Goal: Task Accomplishment & Management: Complete application form

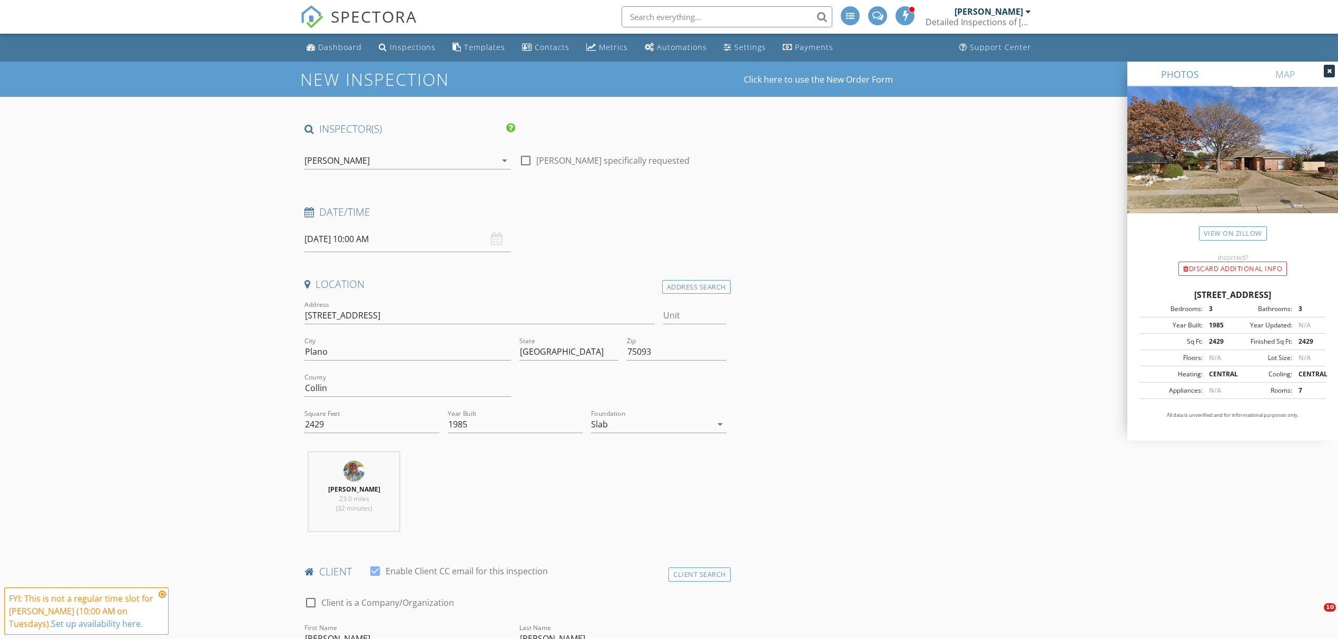
select select "8"
type input "10/01/2025 10:00 AM"
select select "9"
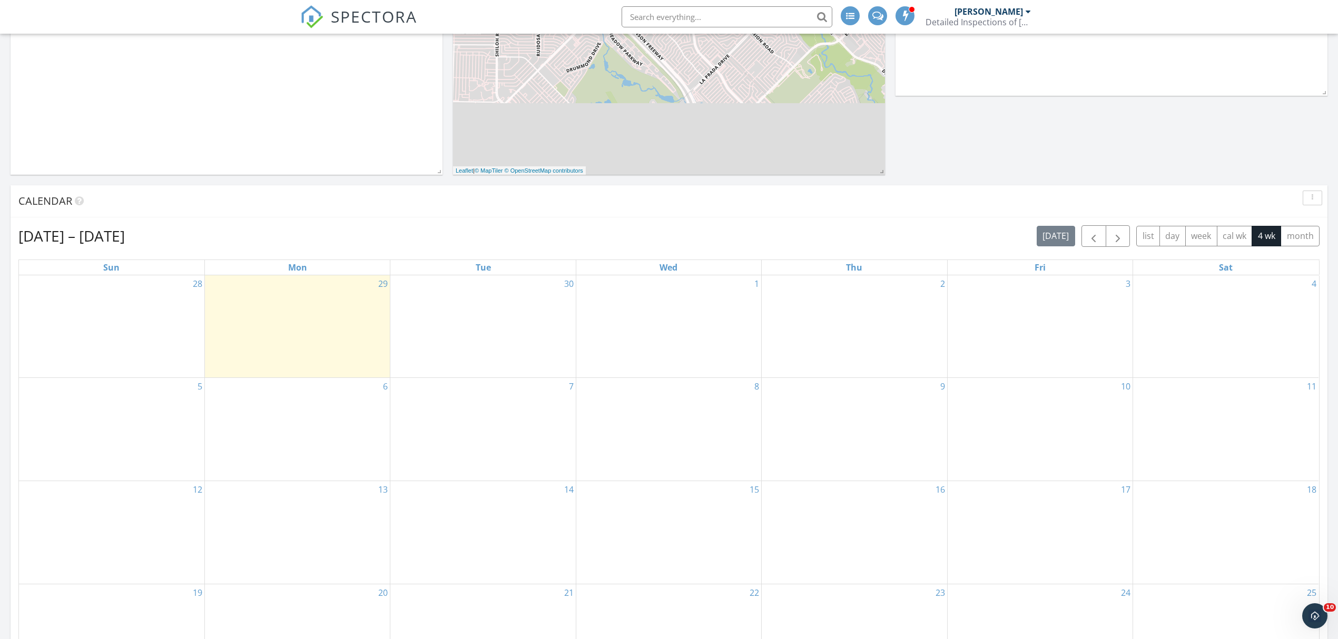
scroll to position [281, 0]
click at [686, 292] on div "1" at bounding box center [668, 324] width 185 height 102
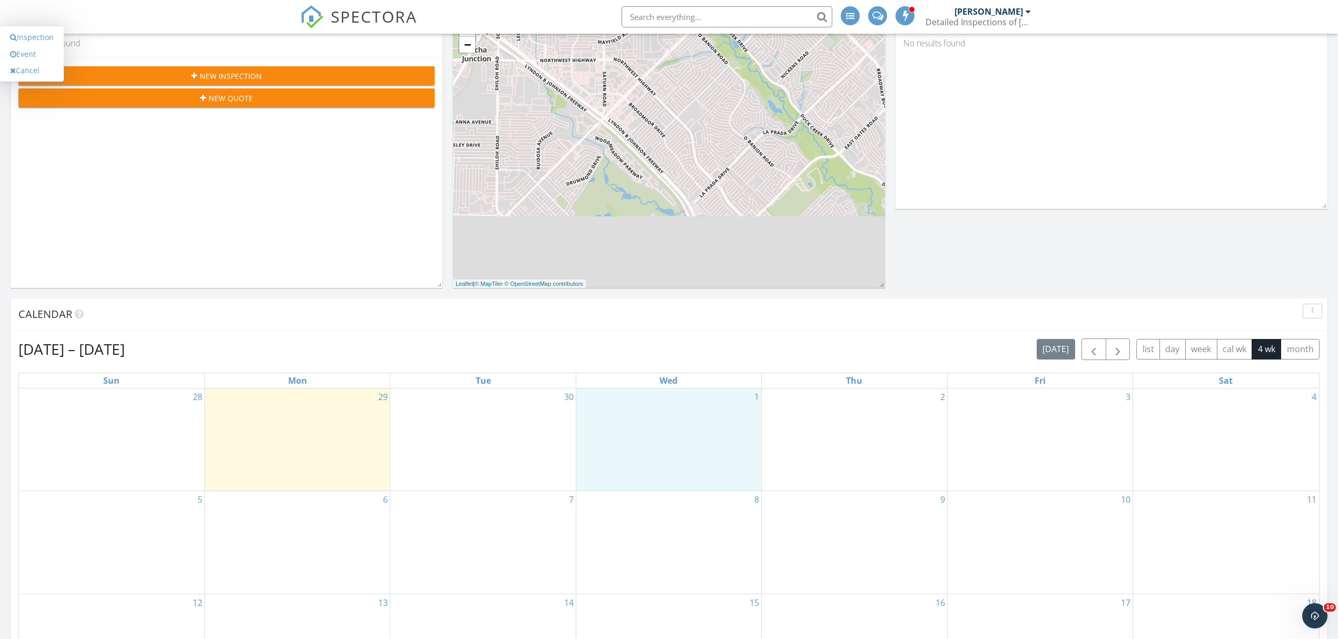
scroll to position [140, 0]
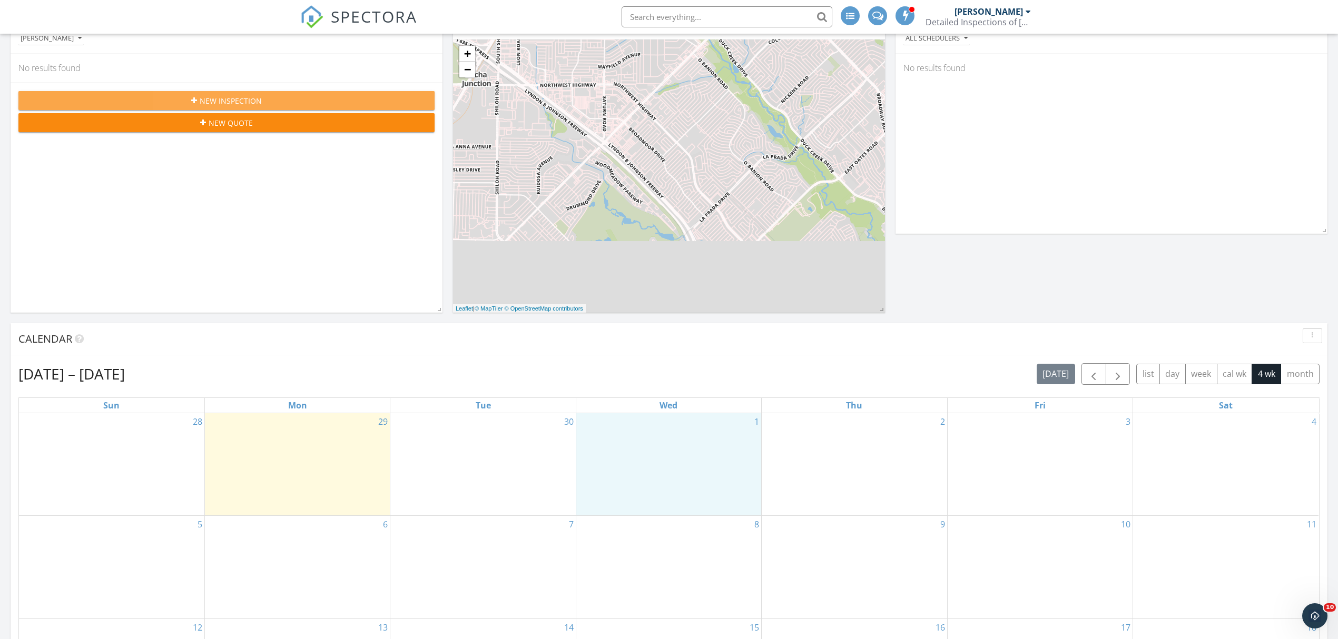
click at [262, 100] on div "New Inspection" at bounding box center [226, 100] width 399 height 11
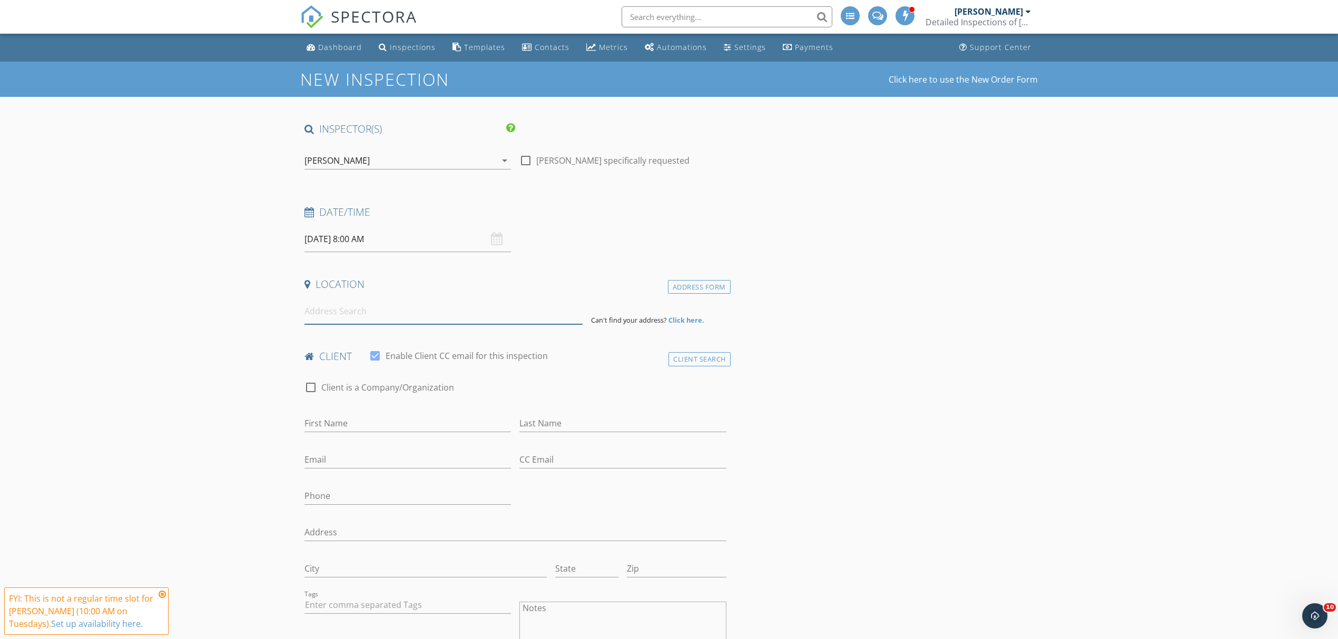
click at [362, 310] on input at bounding box center [443, 312] width 278 height 26
type input "4101"
click at [371, 242] on input "09/30/2025 8:00 AM" at bounding box center [407, 239] width 206 height 26
select select "9"
type input "10/01/2025 8:00 AM"
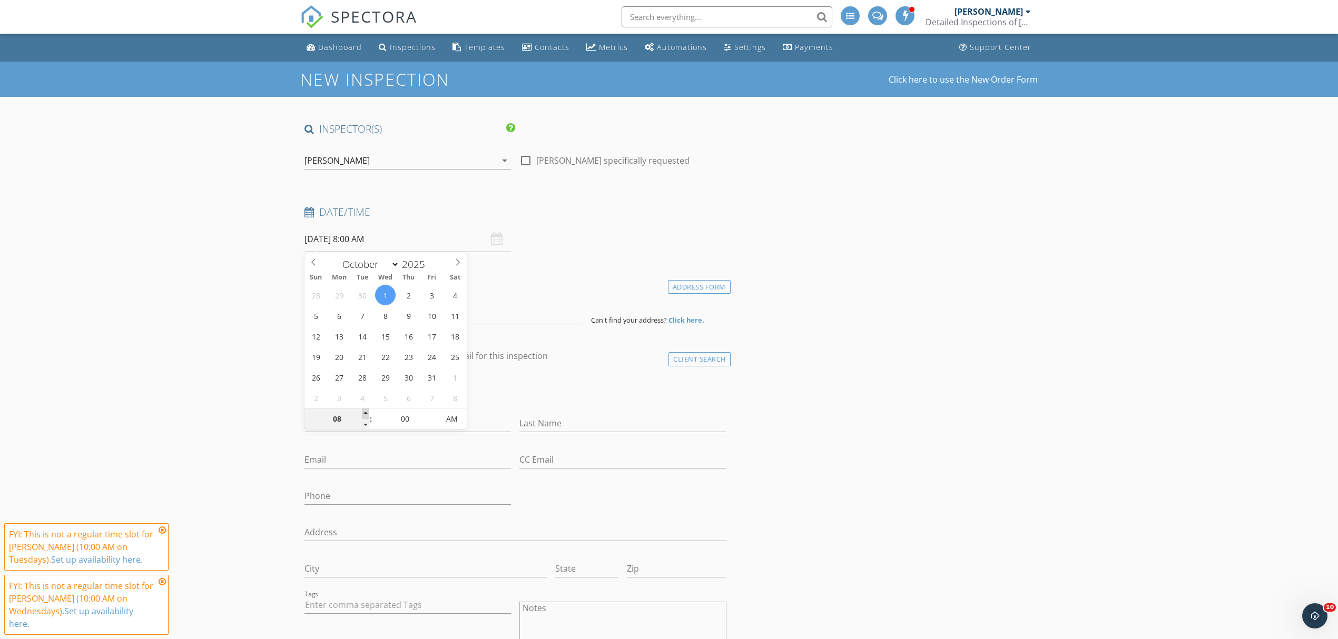
type input "09"
type input "10/01/2025 9:00 AM"
click at [365, 411] on span at bounding box center [365, 414] width 7 height 11
type input "10"
type input "10/01/2025 10:00 AM"
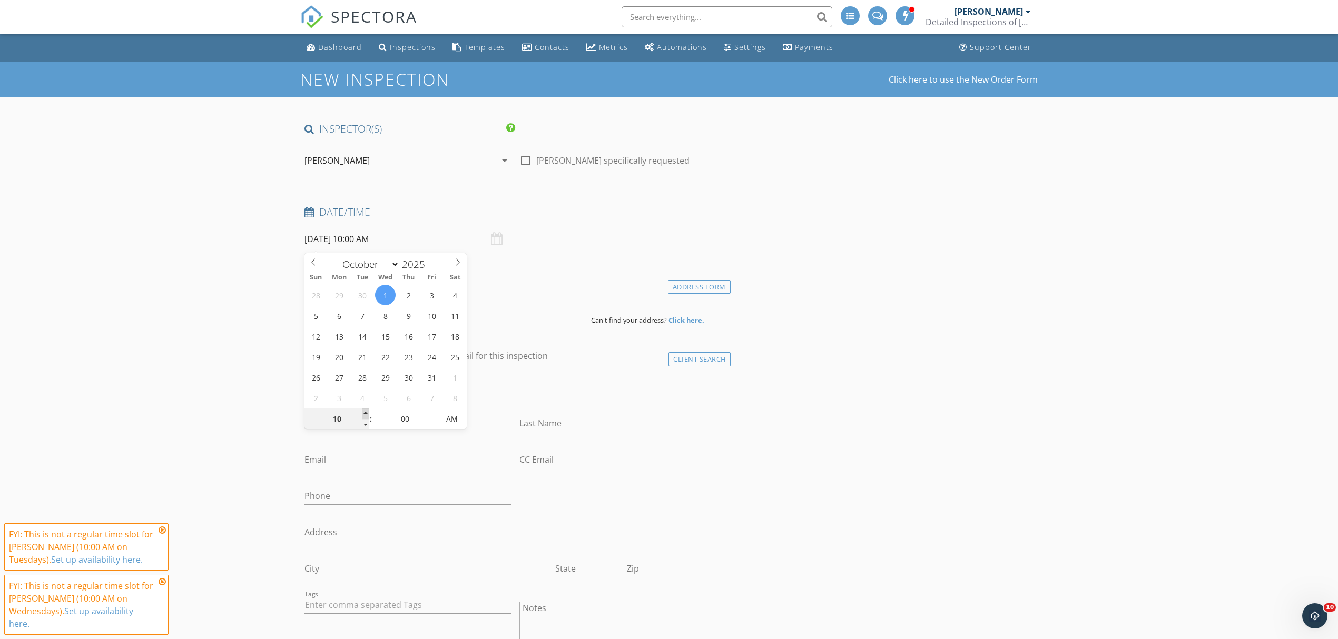
click at [365, 411] on span at bounding box center [365, 414] width 7 height 11
click at [348, 311] on input "4101" at bounding box center [443, 312] width 278 height 26
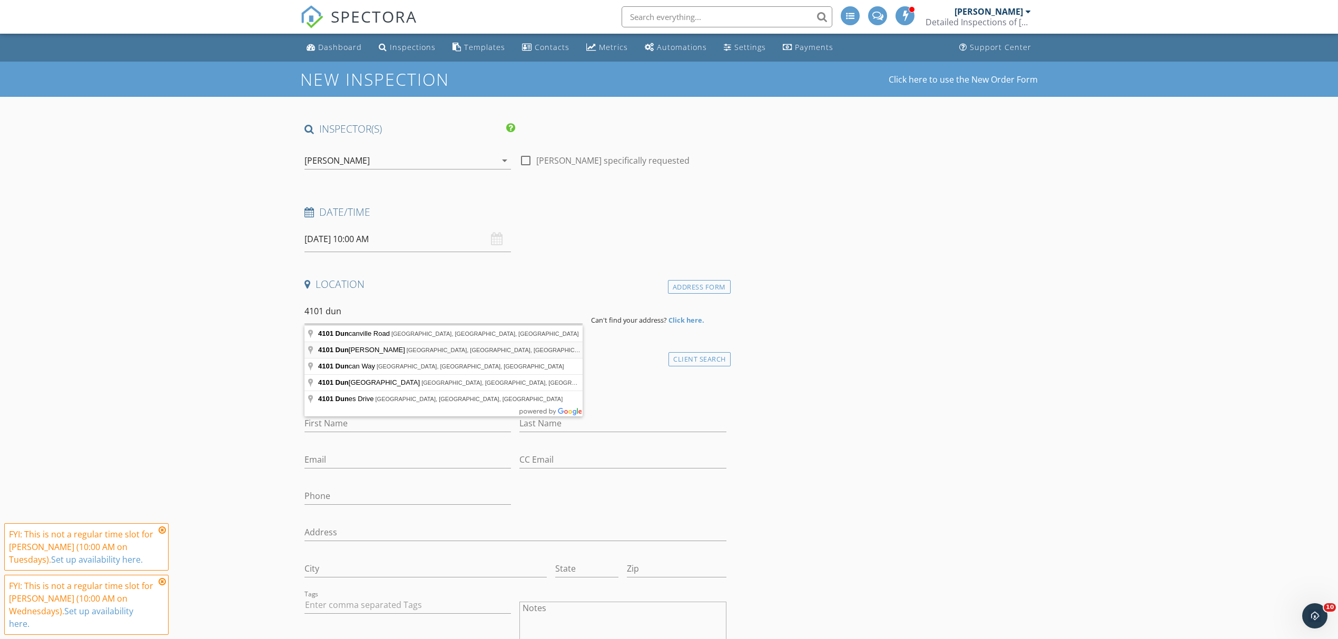
type input "4101 Dundee Ln, Plano, TX, USA"
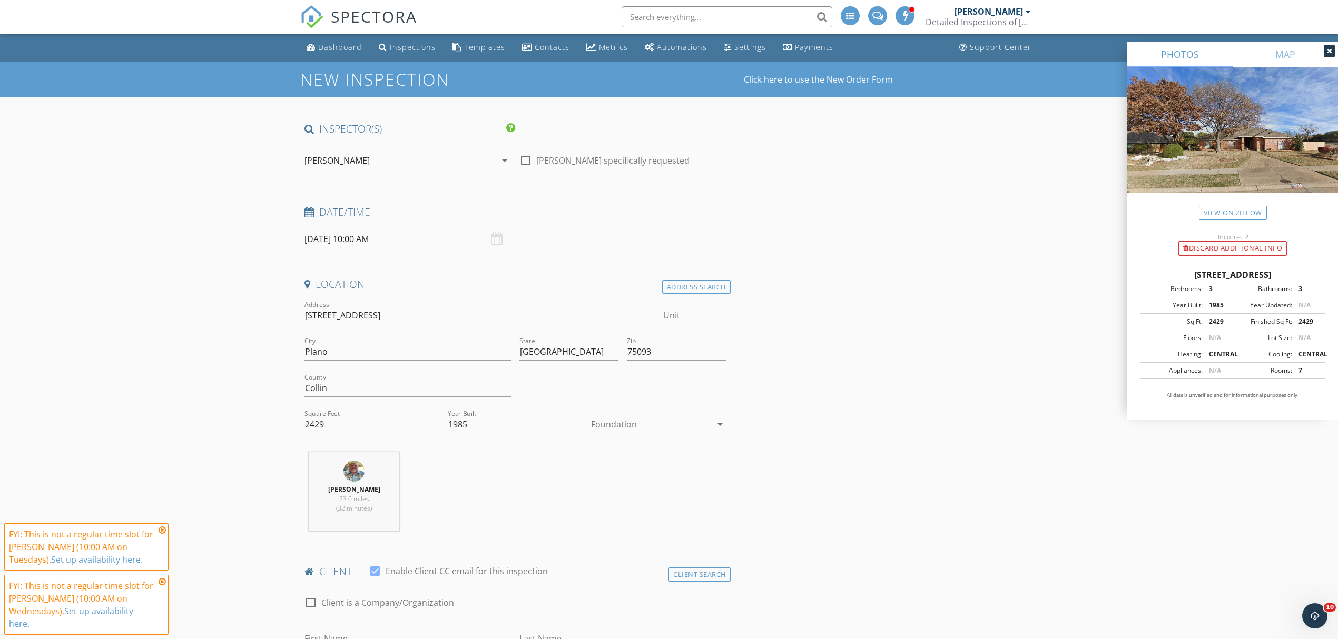
scroll to position [140, 0]
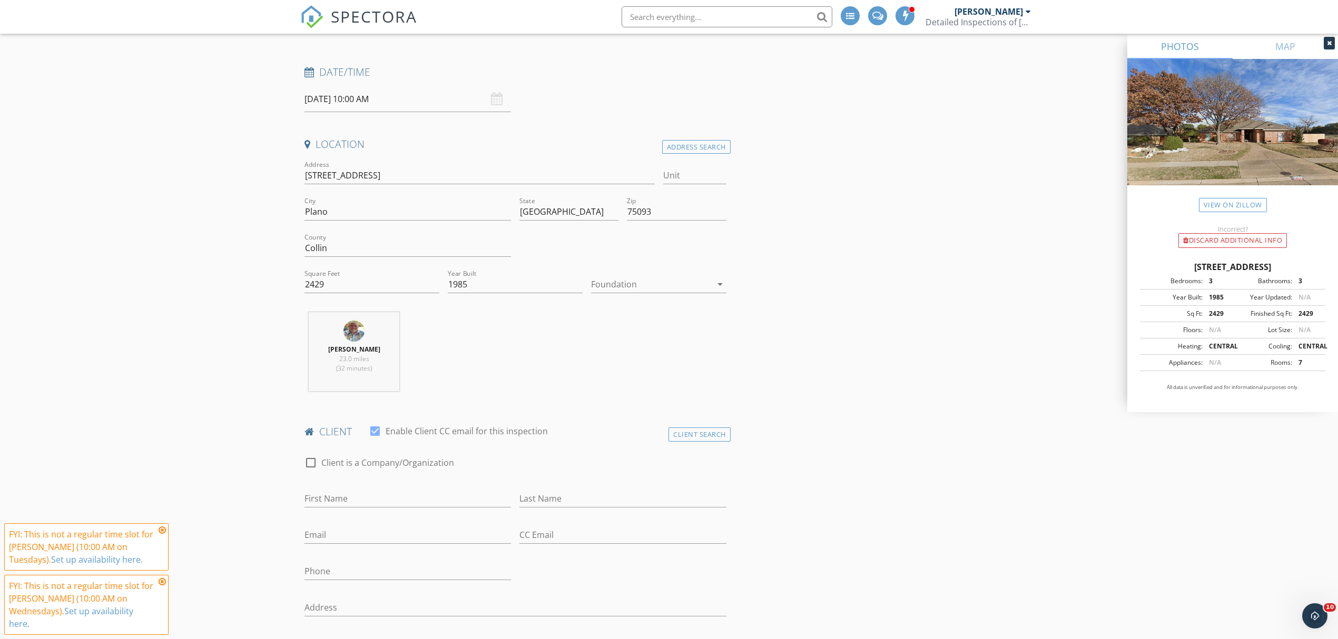
click at [631, 289] on div at bounding box center [651, 284] width 120 height 17
click at [614, 341] on div "Slab" at bounding box center [658, 340] width 118 height 13
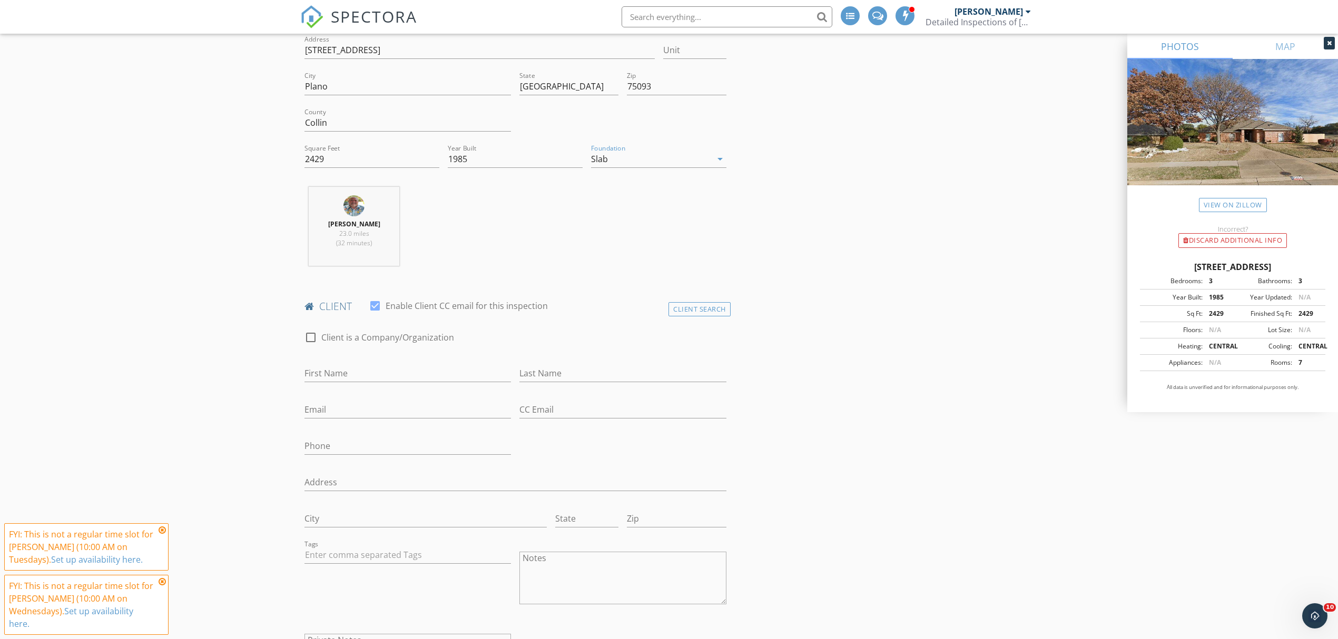
scroll to position [281, 0]
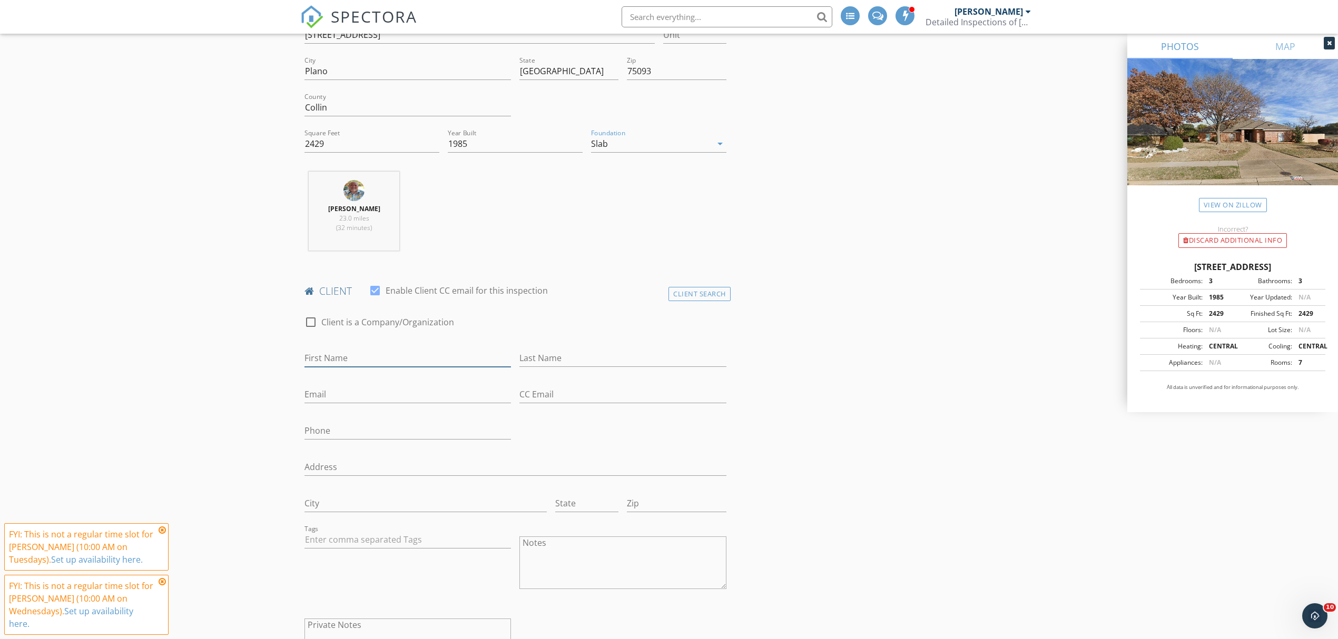
click at [323, 360] on input "First Name" at bounding box center [407, 358] width 206 height 17
type input "Samuel"
type input "Murala"
type input "smurala55@gmail.com"
type input "224-944-6681"
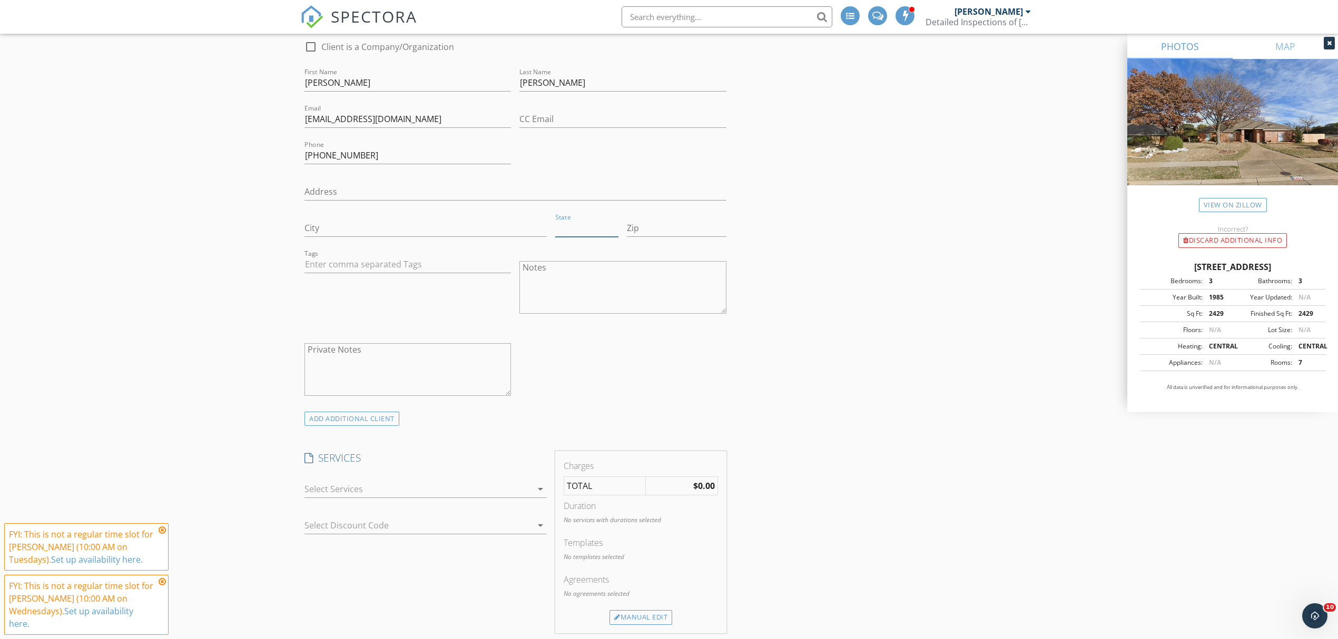
scroll to position [561, 0]
click at [343, 489] on div at bounding box center [418, 484] width 228 height 17
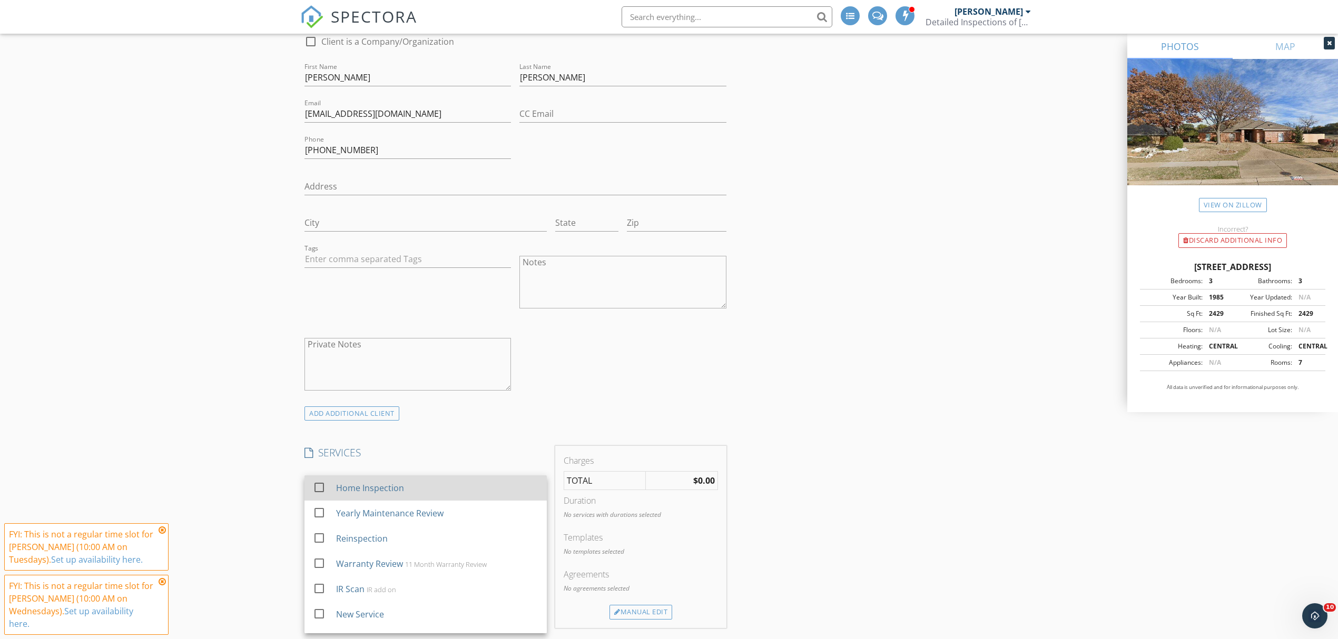
click at [357, 489] on div "Home Inspection" at bounding box center [370, 488] width 68 height 13
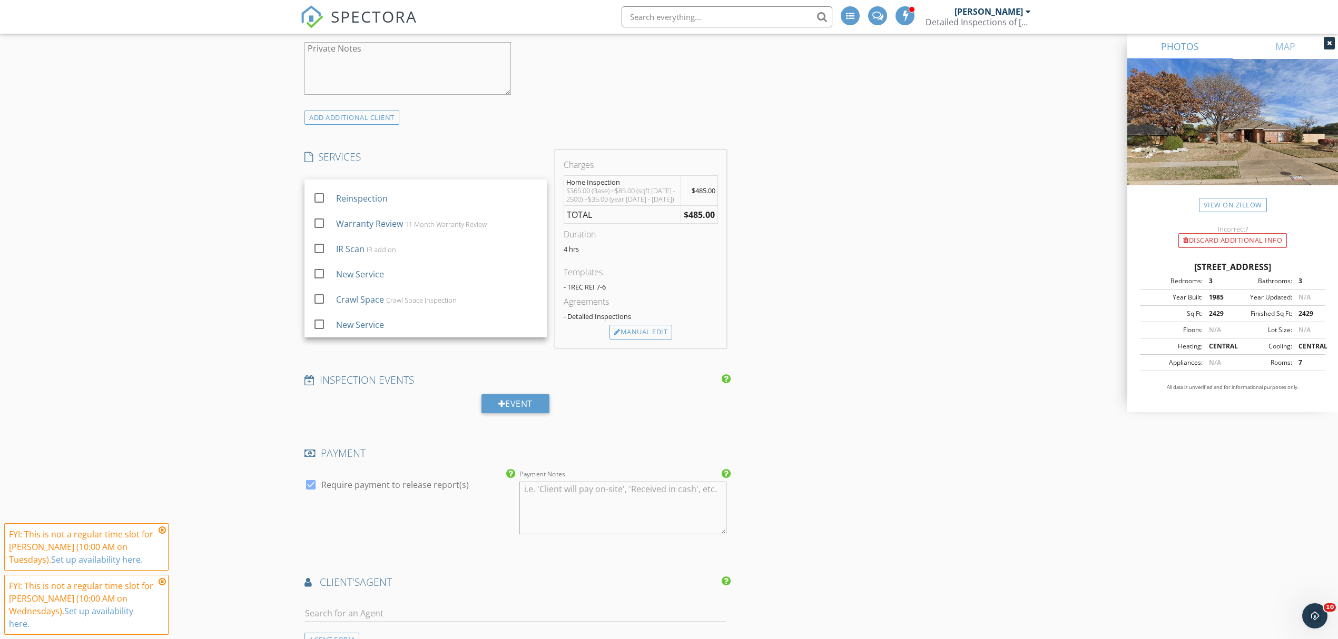
scroll to position [843, 0]
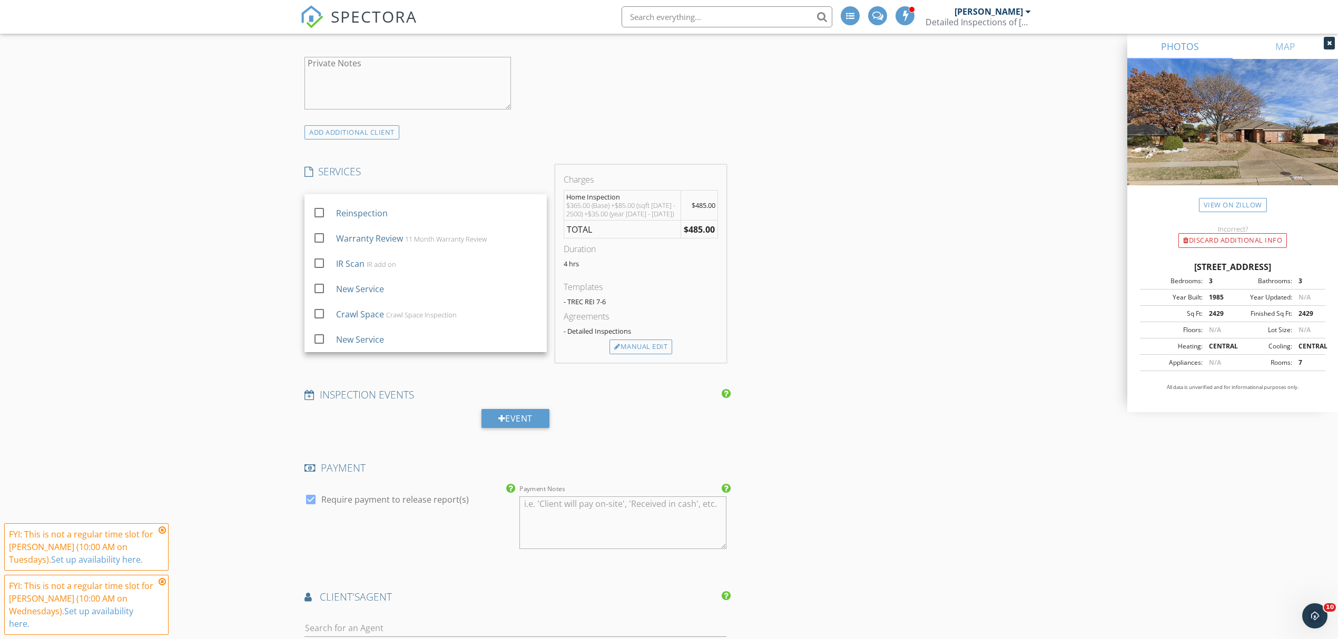
click at [184, 257] on div "New Inspection Click here to use the New Order Form INSPECTOR(S) check_box Jim …" at bounding box center [669, 301] width 1338 height 2164
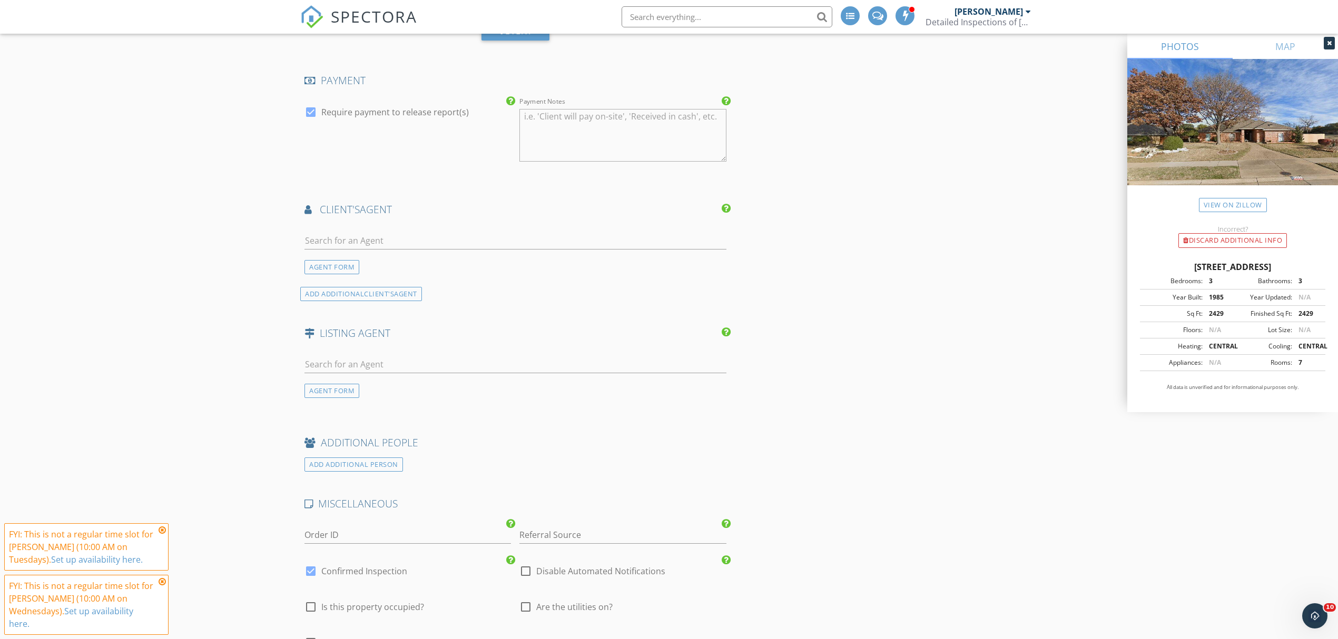
scroll to position [1264, 0]
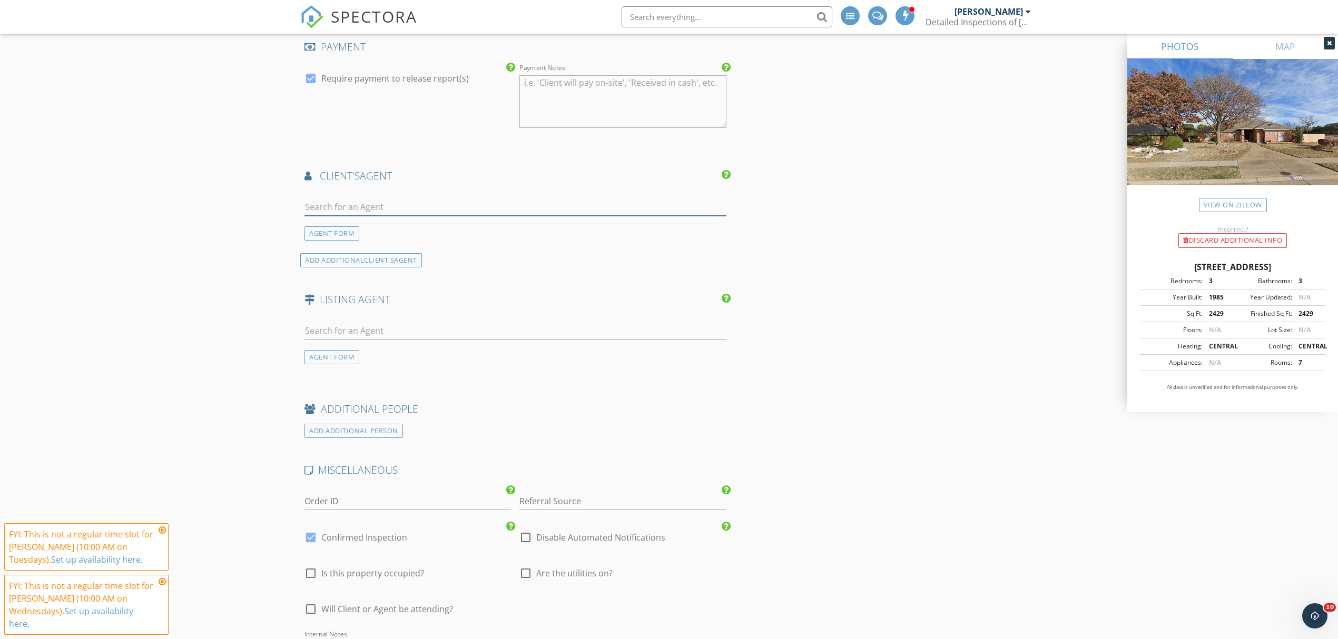
click at [360, 210] on input "text" at bounding box center [515, 207] width 422 height 17
type input "kevin"
click at [369, 290] on div "Kevin Kidakarn" at bounding box center [366, 289] width 65 height 13
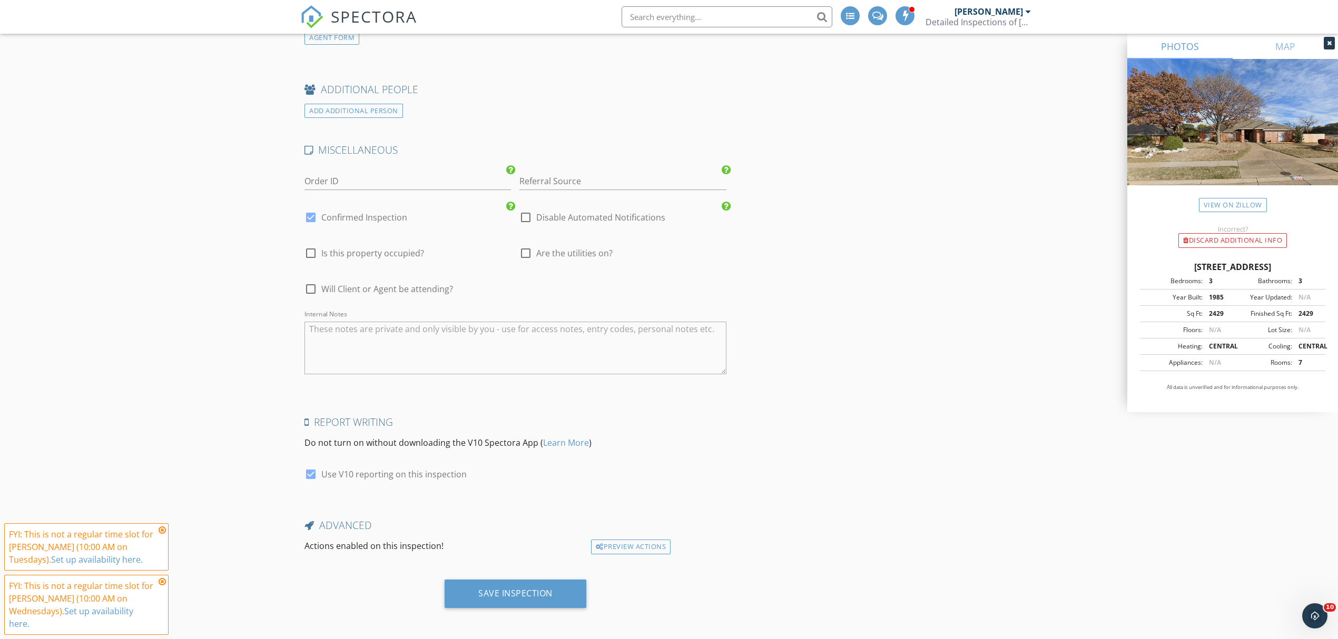
scroll to position [1791, 0]
click at [527, 251] on div at bounding box center [526, 251] width 18 height 18
checkbox input "true"
click at [525, 585] on div "Save Inspection" at bounding box center [516, 592] width 142 height 28
